Goal: Task Accomplishment & Management: Manage account settings

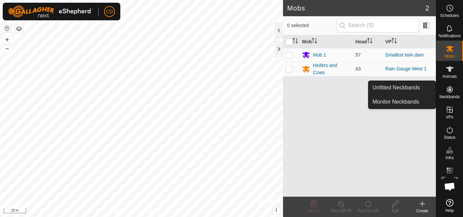
click at [455, 91] on es-neckbands-svg-icon at bounding box center [450, 89] width 12 height 11
click at [416, 88] on link "Unfitted Neckbands" at bounding box center [401, 88] width 67 height 14
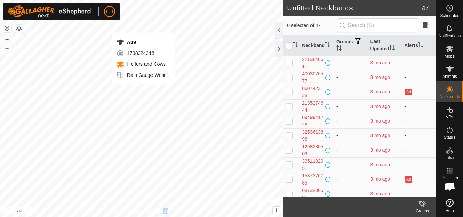
checkbox input "true"
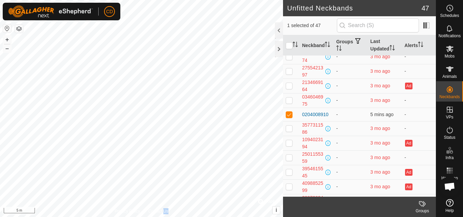
scroll to position [473, 0]
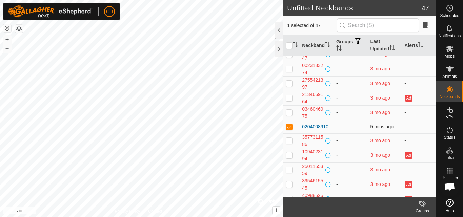
click at [309, 127] on div "0204008910" at bounding box center [315, 126] width 26 height 7
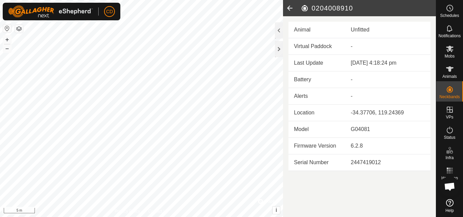
click at [288, 7] on icon at bounding box center [290, 8] width 14 height 16
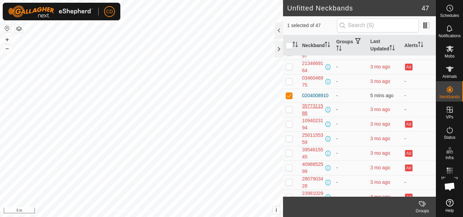
scroll to position [507, 0]
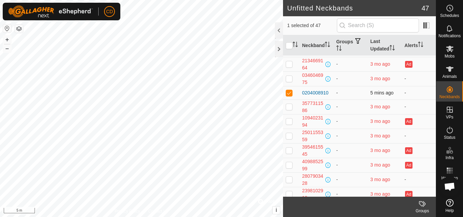
click at [289, 91] on p-checkbox at bounding box center [289, 92] width 7 height 5
click at [289, 93] on p-checkbox at bounding box center [289, 92] width 7 height 5
click at [289, 94] on p-checkbox at bounding box center [289, 92] width 7 height 5
click at [290, 93] on p-checkbox at bounding box center [289, 92] width 7 height 5
checkbox input "true"
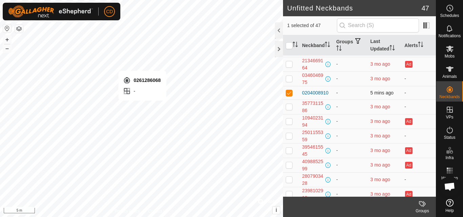
checkbox input "true"
checkbox input "false"
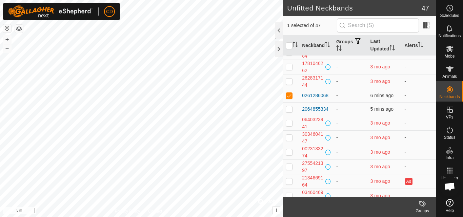
scroll to position [405, 0]
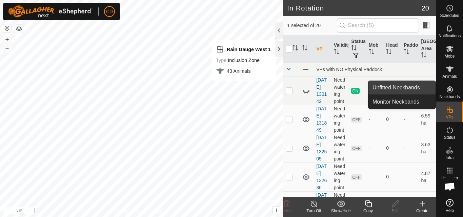
drag, startPoint x: 434, startPoint y: 94, endPoint x: 418, endPoint y: 91, distance: 15.4
click at [421, 90] on link "Unfitted Neckbands" at bounding box center [401, 88] width 67 height 14
click at [399, 88] on link "Unfitted Neckbands" at bounding box center [401, 88] width 67 height 14
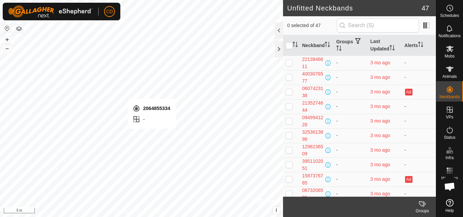
checkbox input "true"
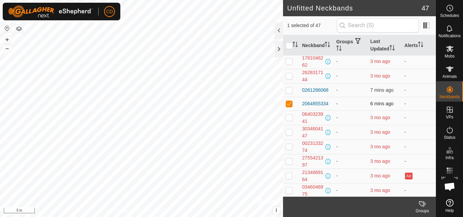
scroll to position [407, 0]
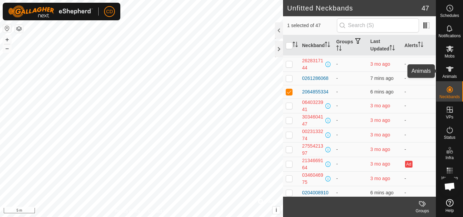
click at [446, 70] on icon at bounding box center [450, 69] width 8 height 8
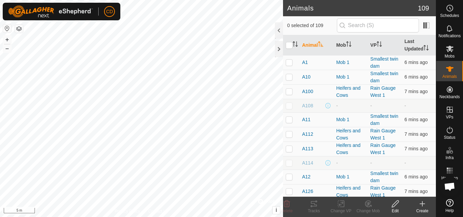
click at [423, 204] on icon at bounding box center [422, 204] width 5 height 0
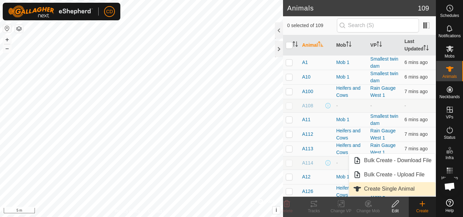
click at [393, 189] on link "Create Single Animal" at bounding box center [392, 189] width 86 height 14
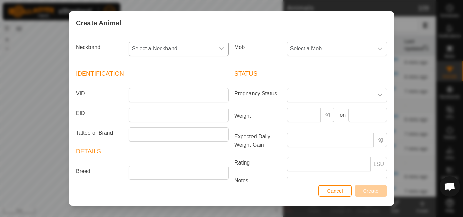
click at [223, 50] on div "dropdown trigger" at bounding box center [222, 49] width 14 height 14
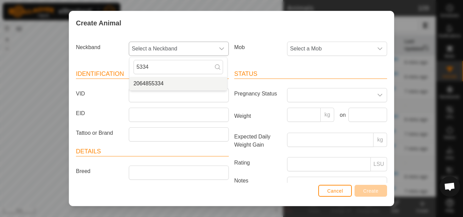
type input "5334"
click at [177, 84] on li "2064855334" at bounding box center [178, 84] width 98 height 14
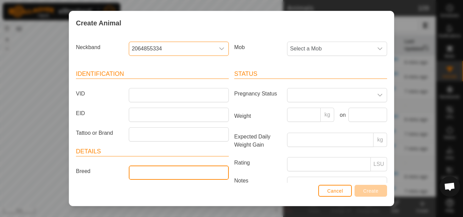
click at [167, 171] on input "Breed" at bounding box center [179, 173] width 100 height 14
type input "Angus"
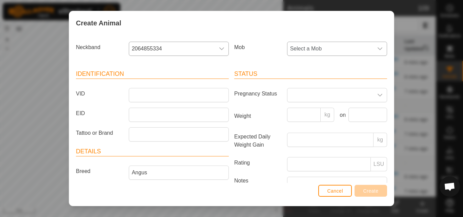
click at [347, 46] on span "Select a Mob" at bounding box center [330, 49] width 86 height 14
click at [314, 111] on li "Heifers and Cows" at bounding box center [337, 112] width 98 height 14
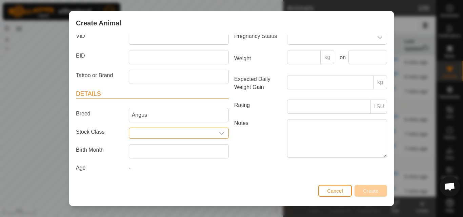
click at [181, 134] on input "Select or enter a Stock Class" at bounding box center [172, 133] width 86 height 11
click at [219, 134] on icon "dropdown trigger" at bounding box center [221, 133] width 5 height 3
click at [220, 134] on icon "dropdown trigger" at bounding box center [221, 133] width 5 height 3
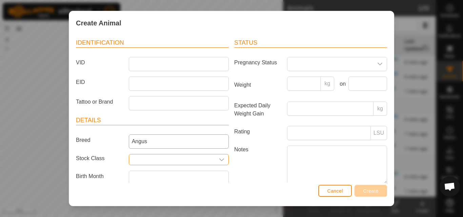
scroll to position [0, 0]
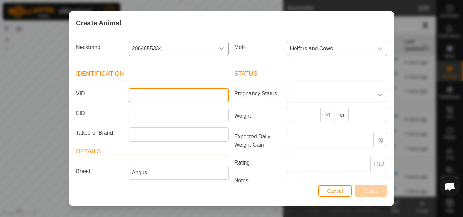
click at [154, 98] on input "VID" at bounding box center [179, 95] width 100 height 14
type input "s"
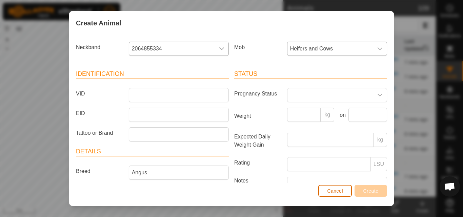
click at [336, 191] on span "Cancel" at bounding box center [335, 190] width 16 height 5
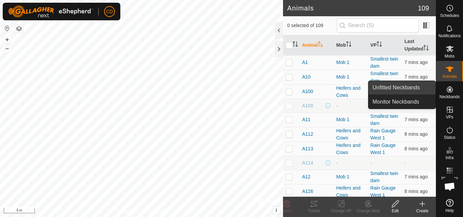
click at [424, 88] on link "Unfitted Neckbands" at bounding box center [401, 88] width 67 height 14
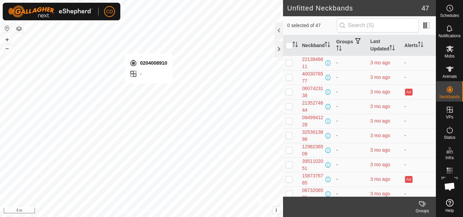
checkbox input "true"
click at [423, 203] on icon at bounding box center [422, 204] width 8 height 8
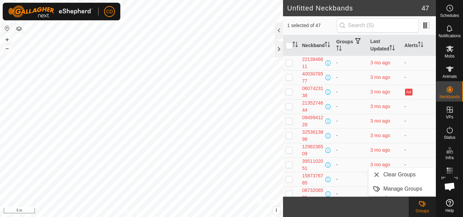
click at [422, 204] on icon at bounding box center [422, 204] width 8 height 8
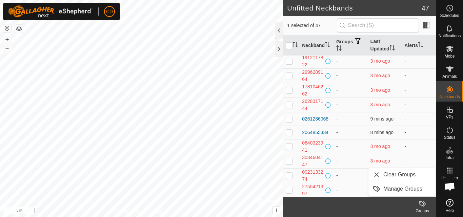
scroll to position [339, 0]
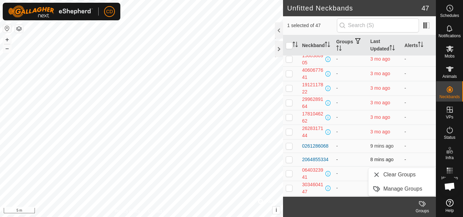
click at [289, 161] on p-checkbox at bounding box center [289, 159] width 7 height 5
checkbox input "true"
click at [289, 145] on p-checkbox at bounding box center [289, 145] width 7 height 5
checkbox input "true"
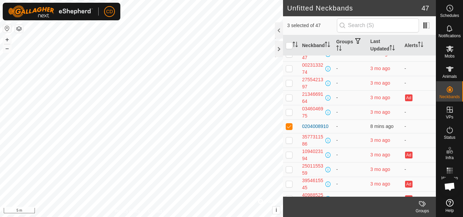
scroll to position [507, 0]
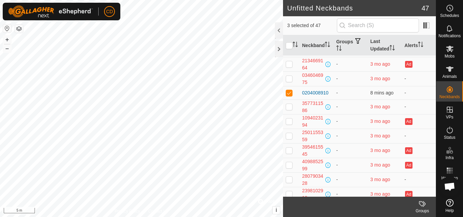
click at [425, 205] on icon at bounding box center [422, 204] width 8 height 8
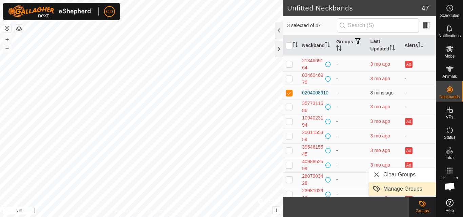
click at [411, 188] on link "Manage Groups" at bounding box center [401, 189] width 67 height 14
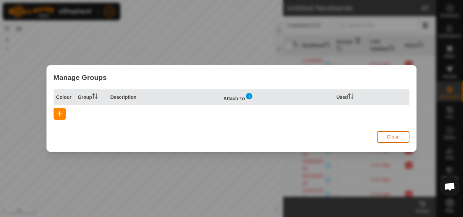
click at [383, 136] on button "Close" at bounding box center [393, 137] width 33 height 12
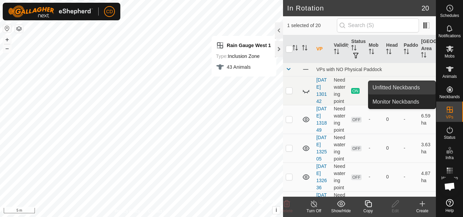
click at [399, 90] on link "Unfitted Neckbands" at bounding box center [401, 88] width 67 height 14
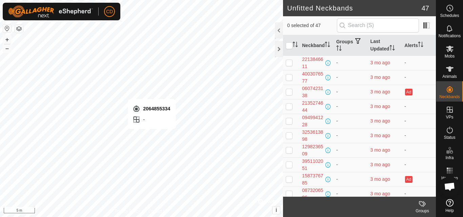
checkbox input "true"
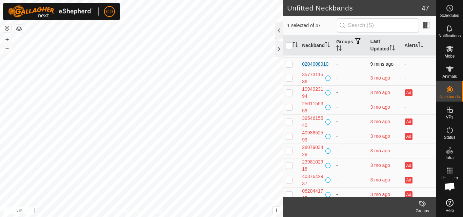
scroll to position [473, 0]
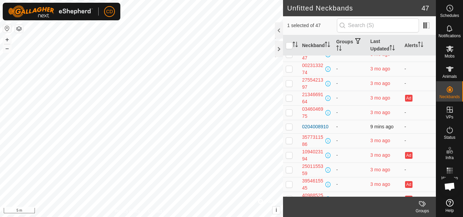
click at [290, 126] on p-checkbox at bounding box center [289, 126] width 7 height 5
checkbox input "true"
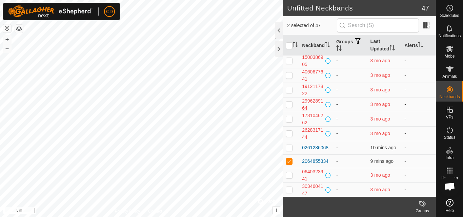
scroll to position [371, 0]
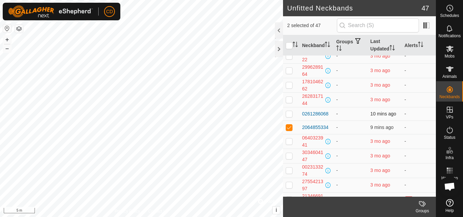
click at [287, 111] on p-checkbox at bounding box center [289, 113] width 7 height 5
checkbox input "true"
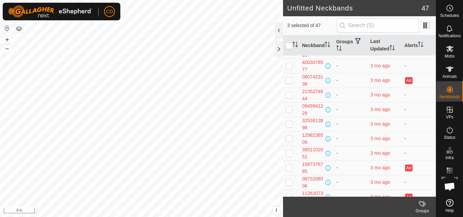
scroll to position [0, 0]
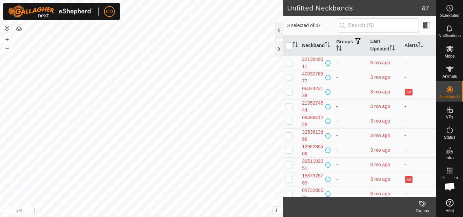
click at [425, 204] on icon at bounding box center [422, 204] width 8 height 8
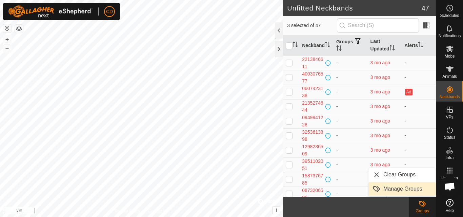
click at [414, 192] on link "Manage Groups" at bounding box center [401, 189] width 67 height 14
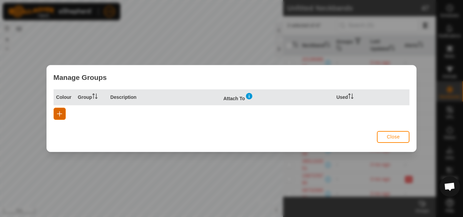
click at [64, 115] on button "button" at bounding box center [60, 114] width 12 height 12
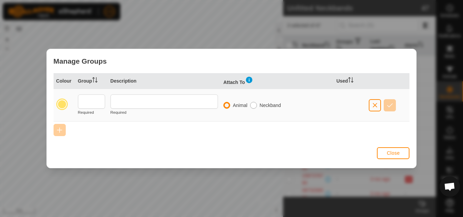
click at [254, 105] on input "radio" at bounding box center [253, 105] width 7 height 7
radio input "true"
radio input "false"
click at [395, 152] on span "Close" at bounding box center [393, 152] width 13 height 5
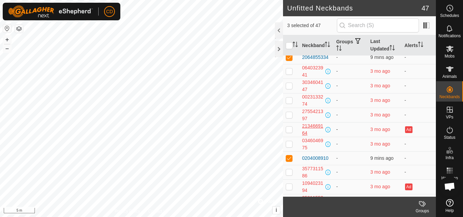
scroll to position [440, 0]
click at [285, 130] on td at bounding box center [291, 130] width 16 height 15
click at [290, 129] on p-checkbox at bounding box center [289, 129] width 7 height 5
checkbox input "false"
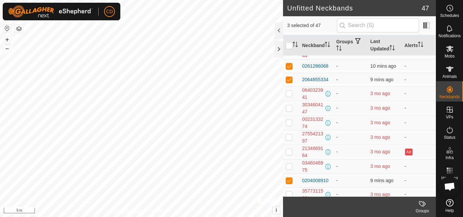
scroll to position [407, 0]
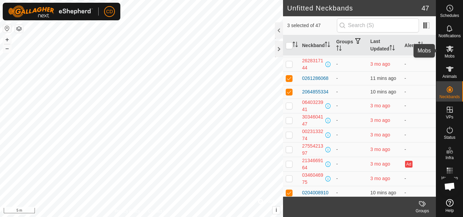
click at [447, 52] on icon at bounding box center [450, 49] width 8 height 8
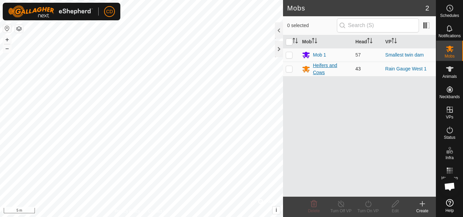
click at [321, 67] on div "Heifers and Cows" at bounding box center [331, 69] width 37 height 14
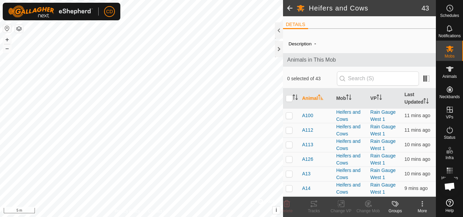
click at [399, 209] on div "Groups" at bounding box center [395, 211] width 27 height 6
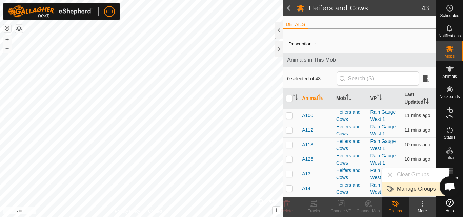
click at [400, 189] on link "Manage Groups" at bounding box center [415, 189] width 67 height 14
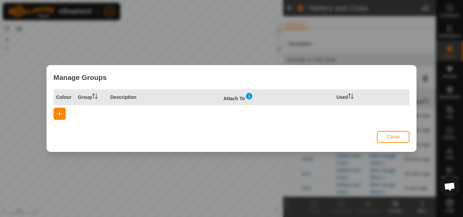
click at [393, 135] on span "Close" at bounding box center [393, 136] width 13 height 5
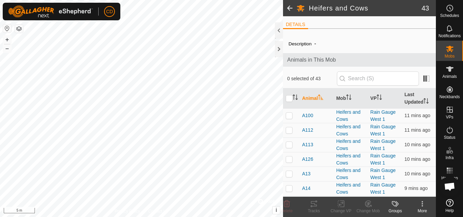
click at [424, 206] on icon at bounding box center [422, 204] width 8 height 8
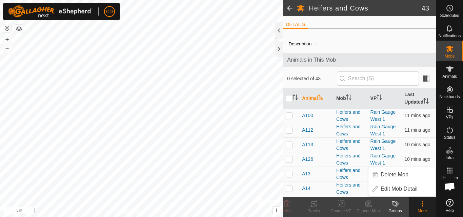
click at [424, 204] on icon at bounding box center [422, 204] width 8 height 8
click at [450, 72] on icon at bounding box center [450, 69] width 8 height 8
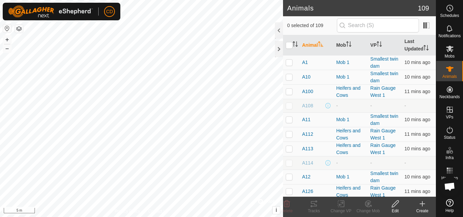
click at [425, 207] on icon at bounding box center [422, 204] width 8 height 8
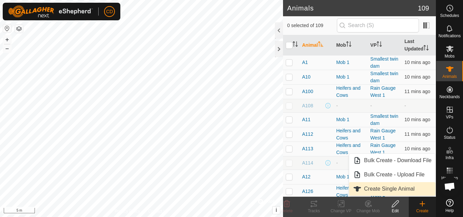
click at [394, 188] on link "Create Single Animal" at bounding box center [392, 189] width 86 height 14
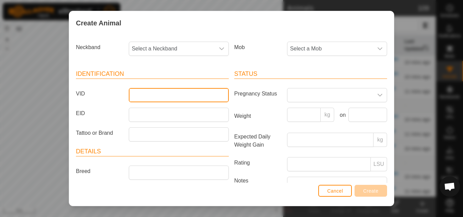
click at [138, 96] on input "VID" at bounding box center [179, 95] width 100 height 14
type input "trial1"
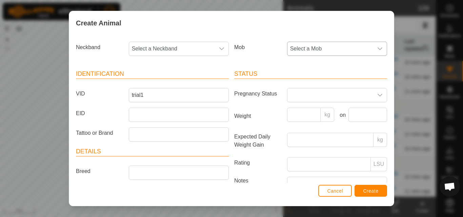
click at [310, 49] on span "Select a Mob" at bounding box center [330, 49] width 86 height 14
click at [302, 110] on li "Heifers and Cows" at bounding box center [337, 112] width 98 height 14
click at [203, 46] on span "Select a Neckband" at bounding box center [172, 49] width 86 height 14
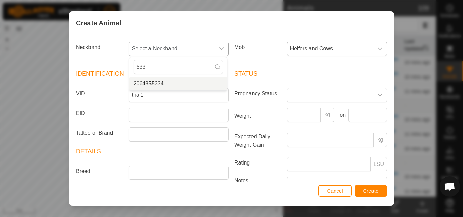
type input "533"
click at [159, 82] on li "2064855334" at bounding box center [178, 84] width 98 height 14
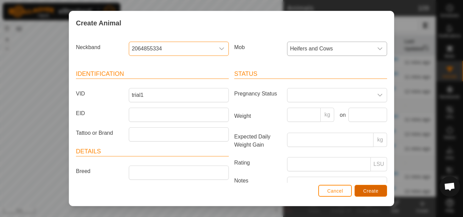
click at [371, 191] on span "Create" at bounding box center [370, 190] width 15 height 5
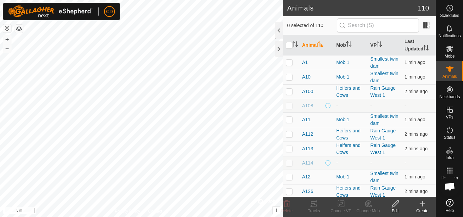
click at [421, 205] on icon at bounding box center [422, 204] width 8 height 8
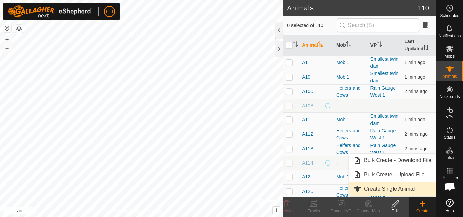
click at [402, 188] on link "Create Single Animal" at bounding box center [392, 189] width 86 height 14
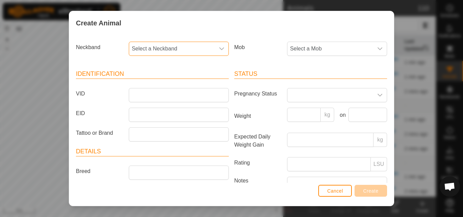
click at [210, 52] on span "Select a Neckband" at bounding box center [172, 49] width 86 height 14
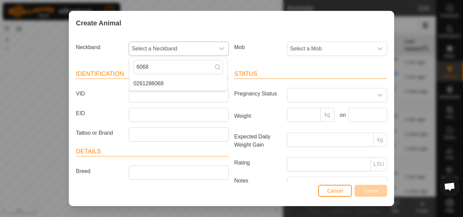
type input "6068"
click at [155, 84] on span "0261286068" at bounding box center [149, 84] width 30 height 8
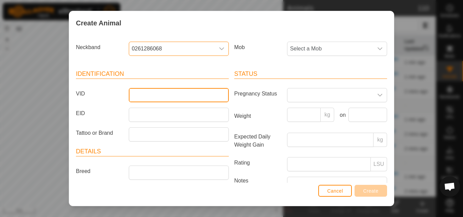
click at [159, 97] on input "VID" at bounding box center [179, 95] width 100 height 14
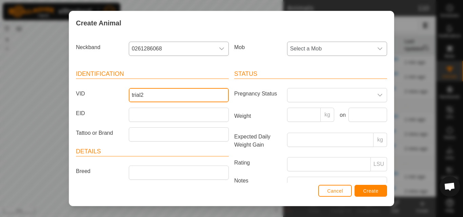
type input "trial2"
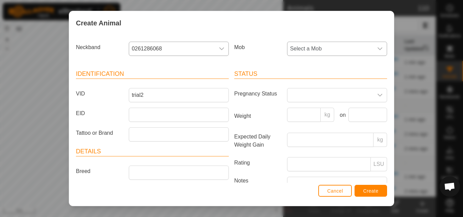
click at [323, 47] on span "Select a Mob" at bounding box center [330, 49] width 86 height 14
click at [304, 110] on li "Heifers and Cows" at bounding box center [337, 112] width 98 height 14
click at [370, 191] on span "Create" at bounding box center [370, 190] width 15 height 5
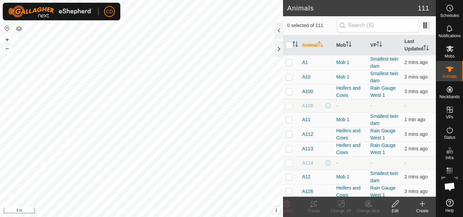
click at [422, 206] on icon at bounding box center [422, 204] width 0 height 5
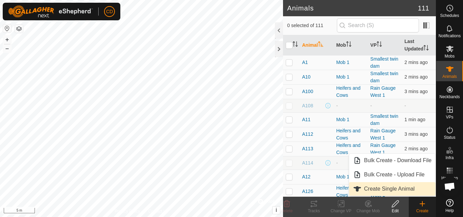
click at [380, 189] on link "Create Single Animal" at bounding box center [392, 189] width 86 height 14
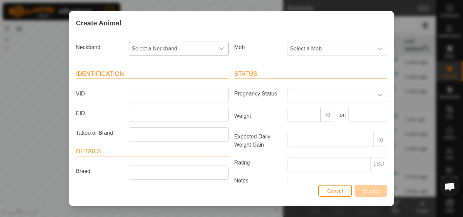
click at [178, 48] on span "Select a Neckband" at bounding box center [172, 49] width 86 height 14
type input "t"
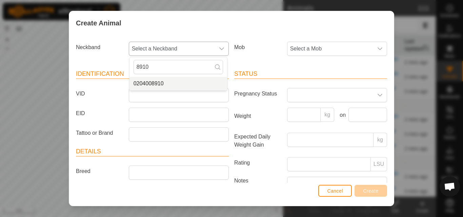
type input "8910"
click at [165, 83] on li "0204008910" at bounding box center [178, 84] width 98 height 14
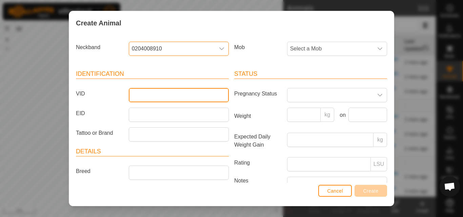
click at [146, 91] on input "VID" at bounding box center [179, 95] width 100 height 14
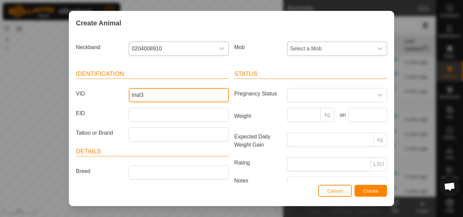
type input "trial3"
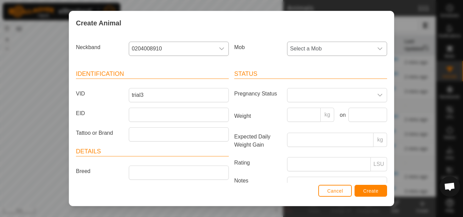
click at [361, 48] on span "Select a Mob" at bounding box center [330, 49] width 86 height 14
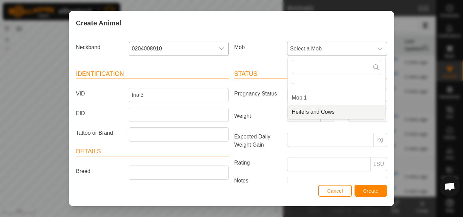
click at [307, 112] on li "Heifers and Cows" at bounding box center [337, 112] width 98 height 14
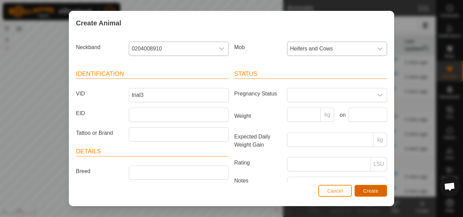
click at [369, 192] on span "Create" at bounding box center [370, 190] width 15 height 5
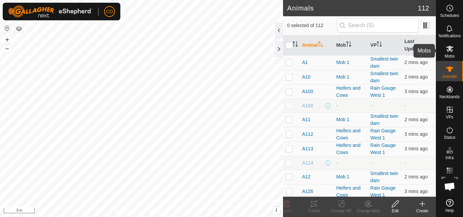
click at [450, 53] on icon at bounding box center [450, 49] width 8 height 8
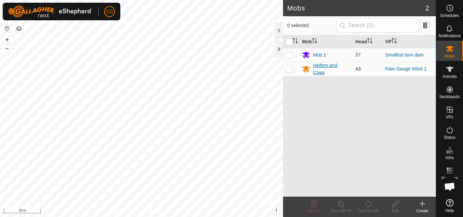
click at [322, 67] on div "Heifers and Cows" at bounding box center [331, 69] width 37 height 14
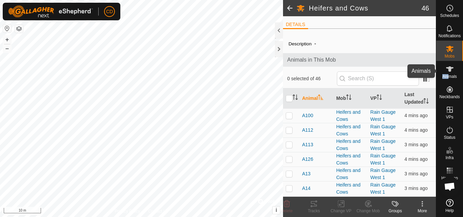
click at [448, 75] on div "Animals" at bounding box center [449, 71] width 27 height 20
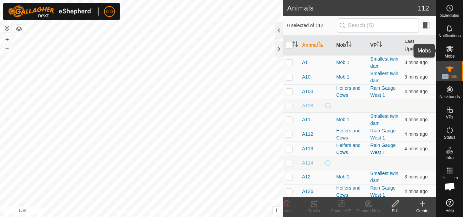
click at [448, 54] on es-mob-svg-icon at bounding box center [450, 48] width 12 height 11
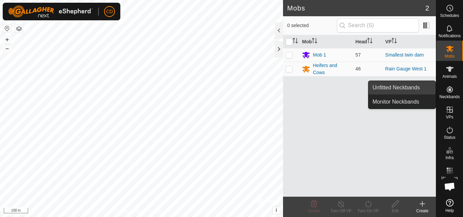
click at [424, 89] on link "Unfitted Neckbands" at bounding box center [401, 88] width 67 height 14
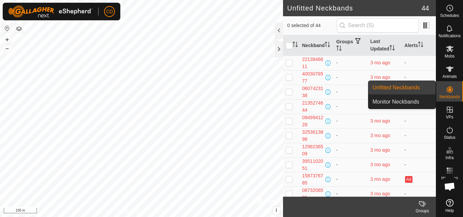
click at [421, 90] on link "Unfitted Neckbands" at bounding box center [401, 88] width 67 height 14
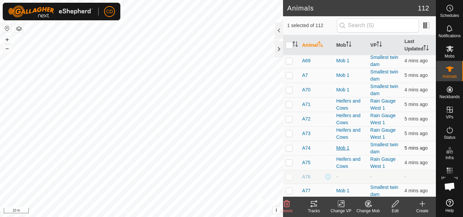
scroll to position [1496, 0]
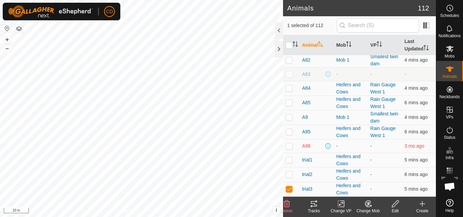
click at [339, 205] on icon at bounding box center [341, 204] width 8 height 8
click at [339, 208] on icon at bounding box center [341, 204] width 8 height 8
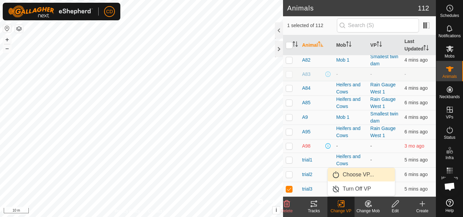
click at [356, 173] on span "Choose VP..." at bounding box center [358, 175] width 31 height 8
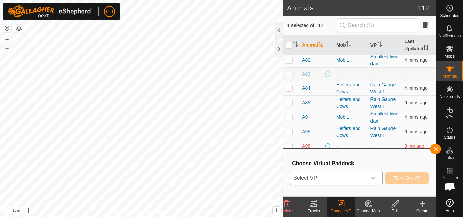
click at [358, 179] on span "Select VP" at bounding box center [327, 178] width 75 height 14
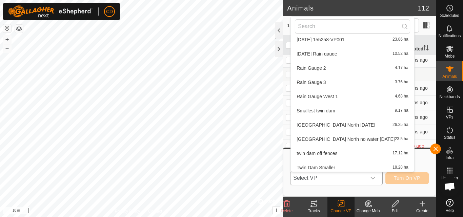
scroll to position [164, 0]
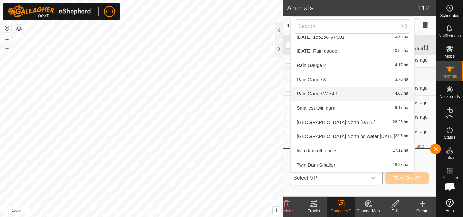
click at [307, 93] on li "Rain Gauge West 1 4.68 ha" at bounding box center [352, 94] width 123 height 14
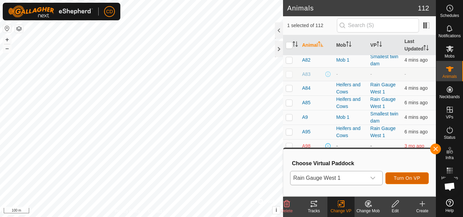
click at [393, 177] on button "Turn On VP" at bounding box center [406, 178] width 43 height 12
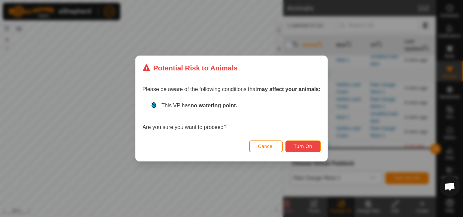
click at [313, 143] on button "Turn On" at bounding box center [302, 147] width 35 height 12
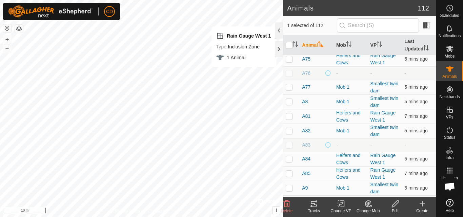
scroll to position [1503, 0]
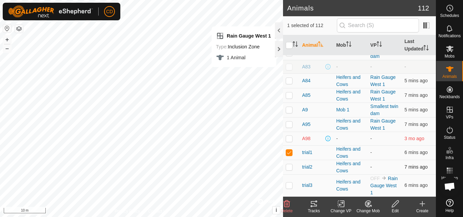
click at [289, 169] on p-checkbox at bounding box center [289, 166] width 7 height 5
checkbox input "true"
click at [344, 204] on icon at bounding box center [341, 204] width 8 height 8
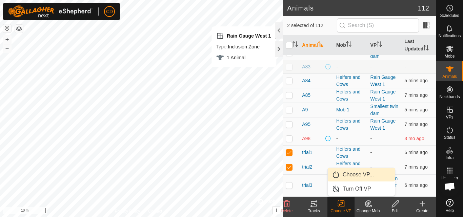
click at [351, 176] on link "Choose VP..." at bounding box center [361, 175] width 67 height 14
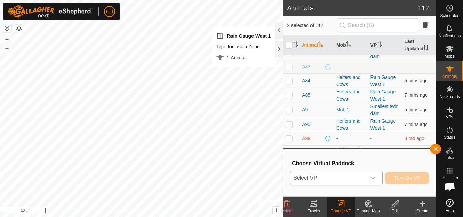
click at [352, 181] on span "Select VP" at bounding box center [327, 178] width 75 height 14
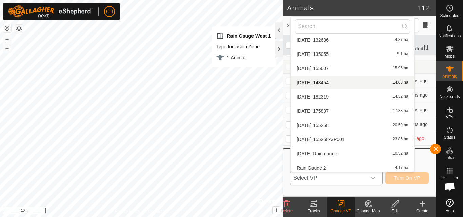
scroll to position [164, 0]
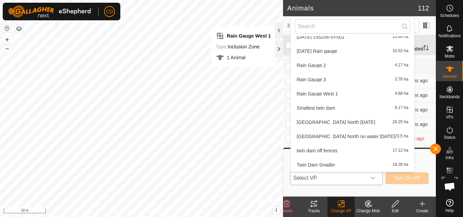
click at [322, 94] on li "Rain Gauge West 1 4.68 ha" at bounding box center [352, 94] width 123 height 14
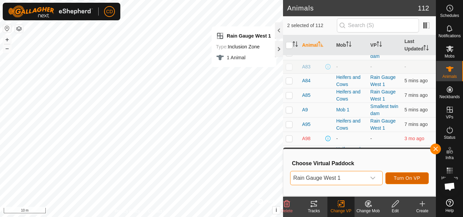
click at [407, 178] on span "Turn On VP" at bounding box center [407, 178] width 26 height 5
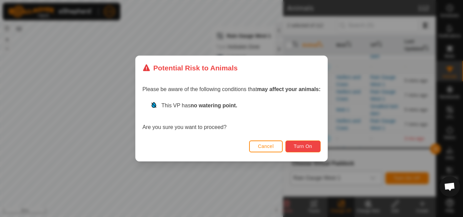
click at [309, 146] on span "Turn On" at bounding box center [303, 146] width 18 height 5
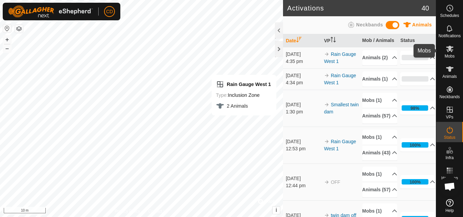
click at [449, 54] on es-mob-svg-icon at bounding box center [450, 48] width 12 height 11
